Goal: Contribute content

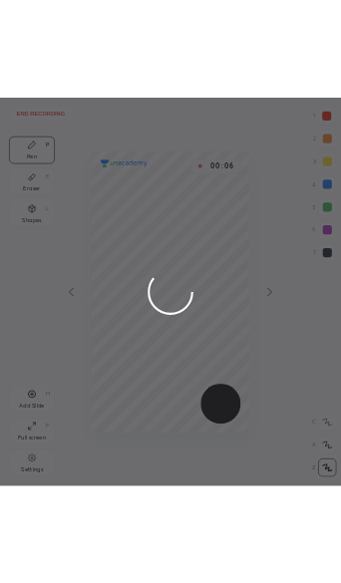
scroll to position [678, 277]
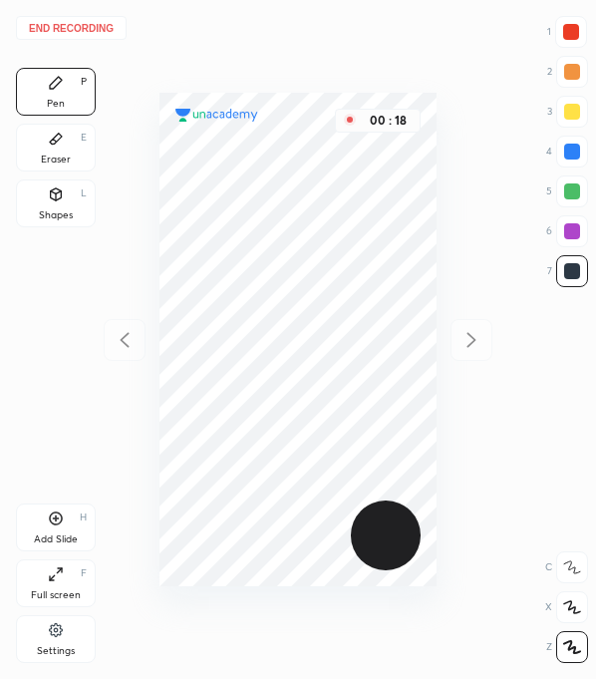
click at [575, 36] on div at bounding box center [572, 32] width 16 height 16
click at [569, 270] on div at bounding box center [573, 271] width 16 height 16
click at [569, 277] on div at bounding box center [573, 271] width 16 height 16
click at [563, 227] on div at bounding box center [573, 231] width 32 height 32
click at [569, 23] on div at bounding box center [572, 32] width 32 height 32
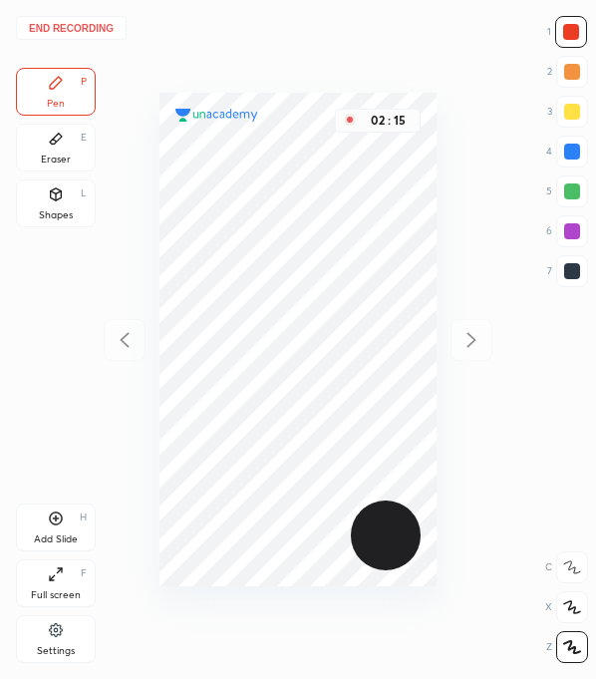
click at [565, 268] on div at bounding box center [573, 271] width 16 height 16
click at [578, 26] on div at bounding box center [572, 32] width 16 height 16
click at [61, 528] on div "Add Slide H" at bounding box center [56, 528] width 80 height 48
click at [571, 273] on div at bounding box center [573, 271] width 16 height 16
click at [573, 268] on div at bounding box center [573, 271] width 16 height 16
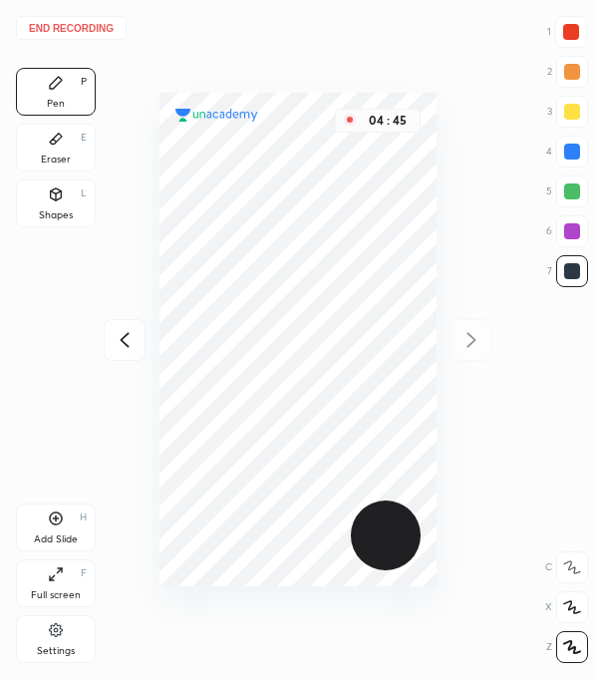
click at [576, 236] on div at bounding box center [573, 231] width 16 height 16
click at [569, 276] on div at bounding box center [573, 271] width 16 height 16
click at [419, 632] on div "05 : 52" at bounding box center [298, 339] width 277 height 679
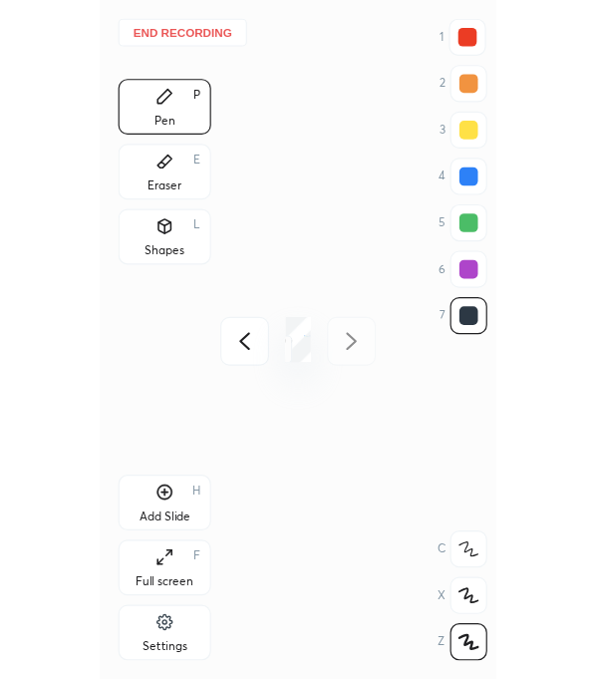
scroll to position [99159, 99720]
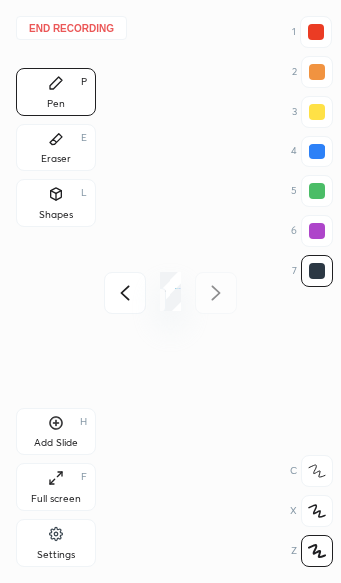
click at [72, 495] on div "Full screen" at bounding box center [56, 500] width 50 height 10
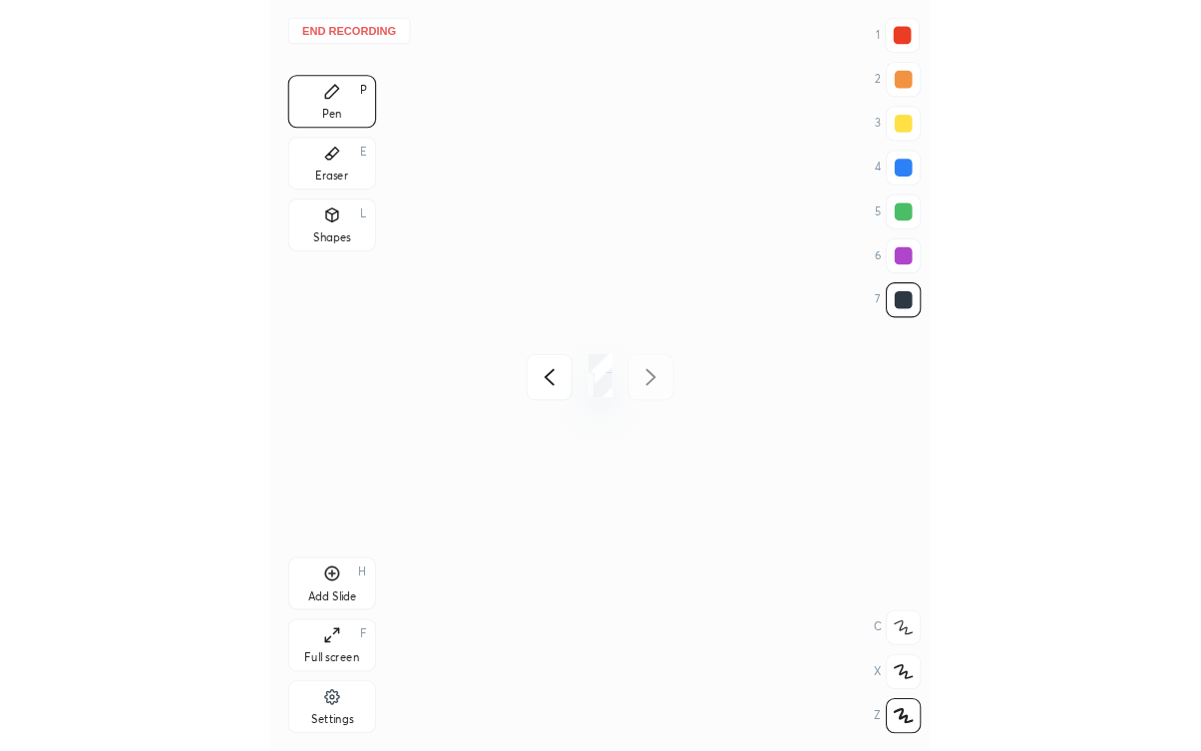
scroll to position [678, 277]
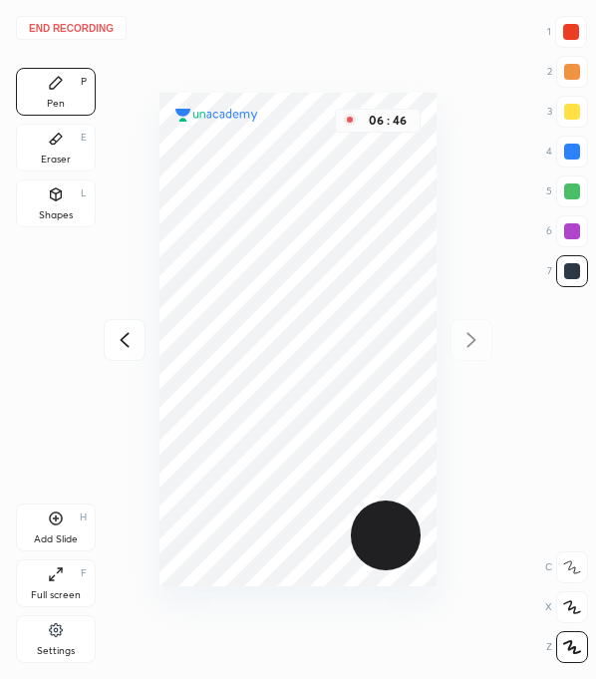
click at [573, 28] on div at bounding box center [572, 32] width 16 height 16
click at [134, 340] on icon at bounding box center [125, 340] width 24 height 24
click at [478, 343] on icon at bounding box center [472, 340] width 24 height 24
click at [472, 338] on div "End recording 1 2 3 4 5 6 7 R O A L C X Z Erase all C X Z Pen P Eraser E Shapes…" at bounding box center [298, 339] width 596 height 679
click at [128, 345] on icon at bounding box center [125, 340] width 24 height 24
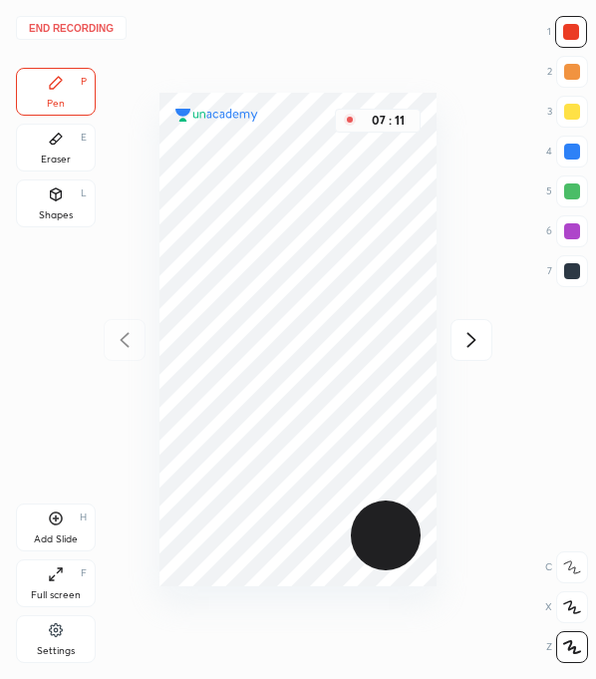
click at [474, 338] on icon at bounding box center [472, 340] width 9 height 15
click at [121, 343] on icon at bounding box center [125, 340] width 24 height 24
click at [103, 22] on button "End recording" at bounding box center [71, 28] width 111 height 24
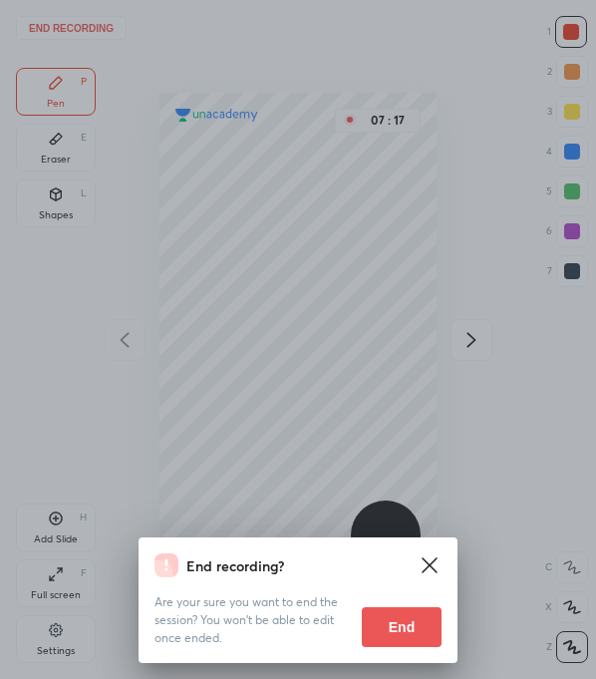
click at [416, 627] on button "End" at bounding box center [402, 627] width 80 height 40
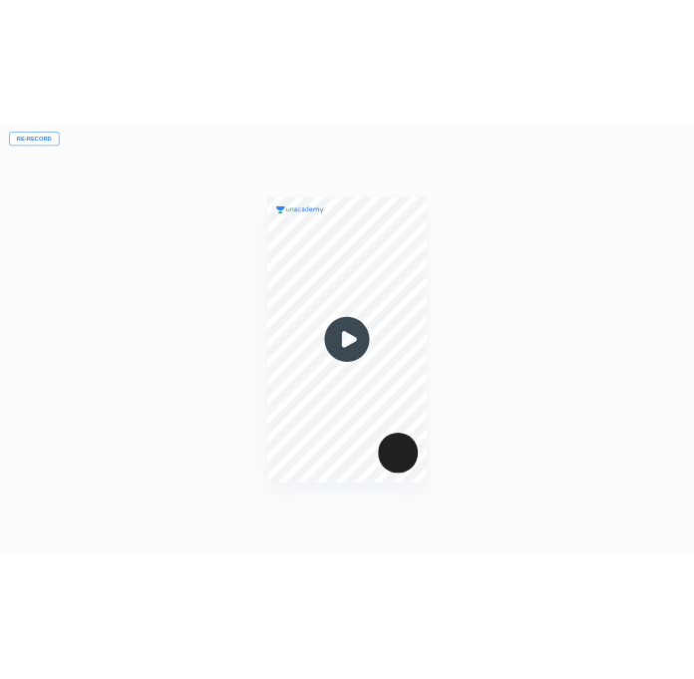
scroll to position [750, 882]
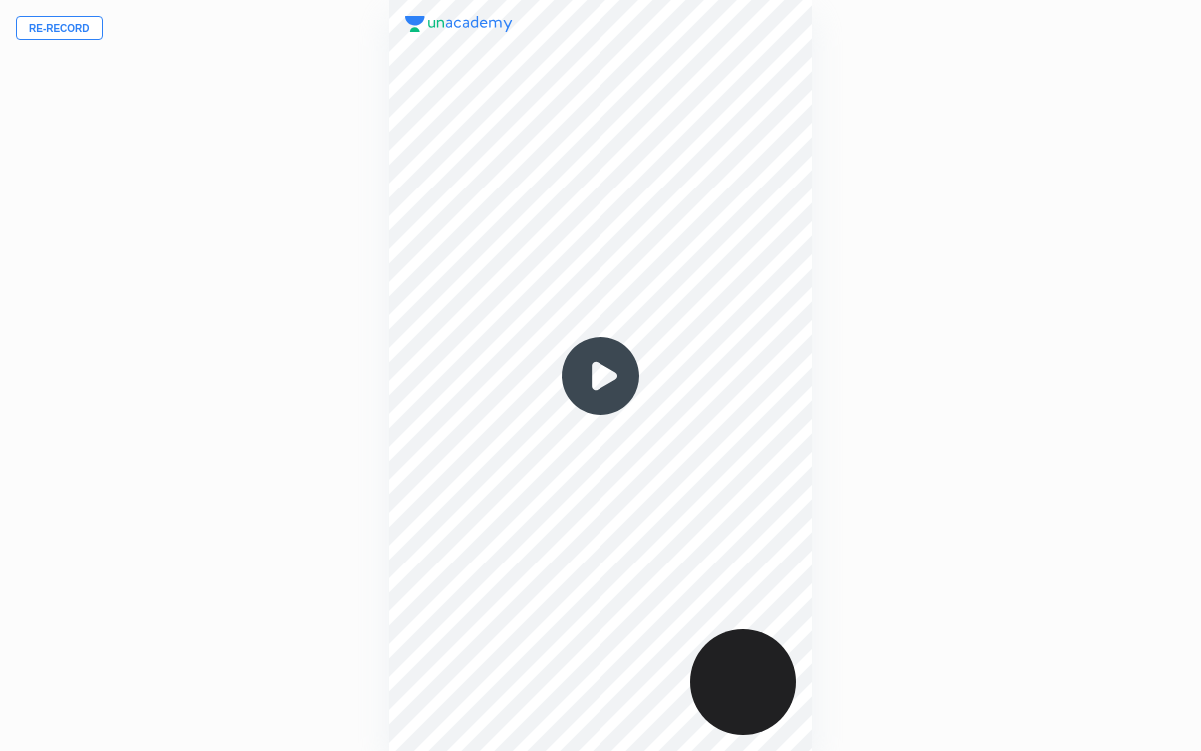
click at [251, 552] on div "00 : 00" at bounding box center [601, 375] width 882 height 751
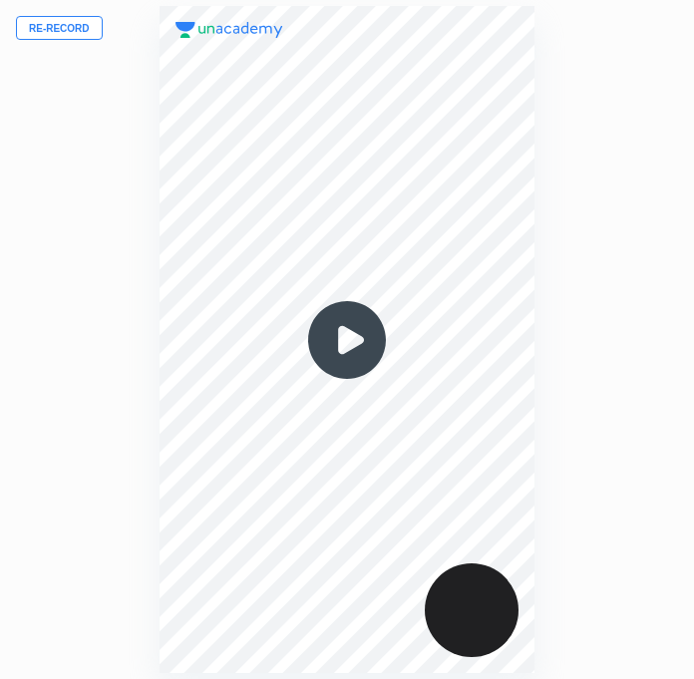
scroll to position [99064, 99368]
